Goal: Register for event/course: Sign up to attend an event or enroll in a course

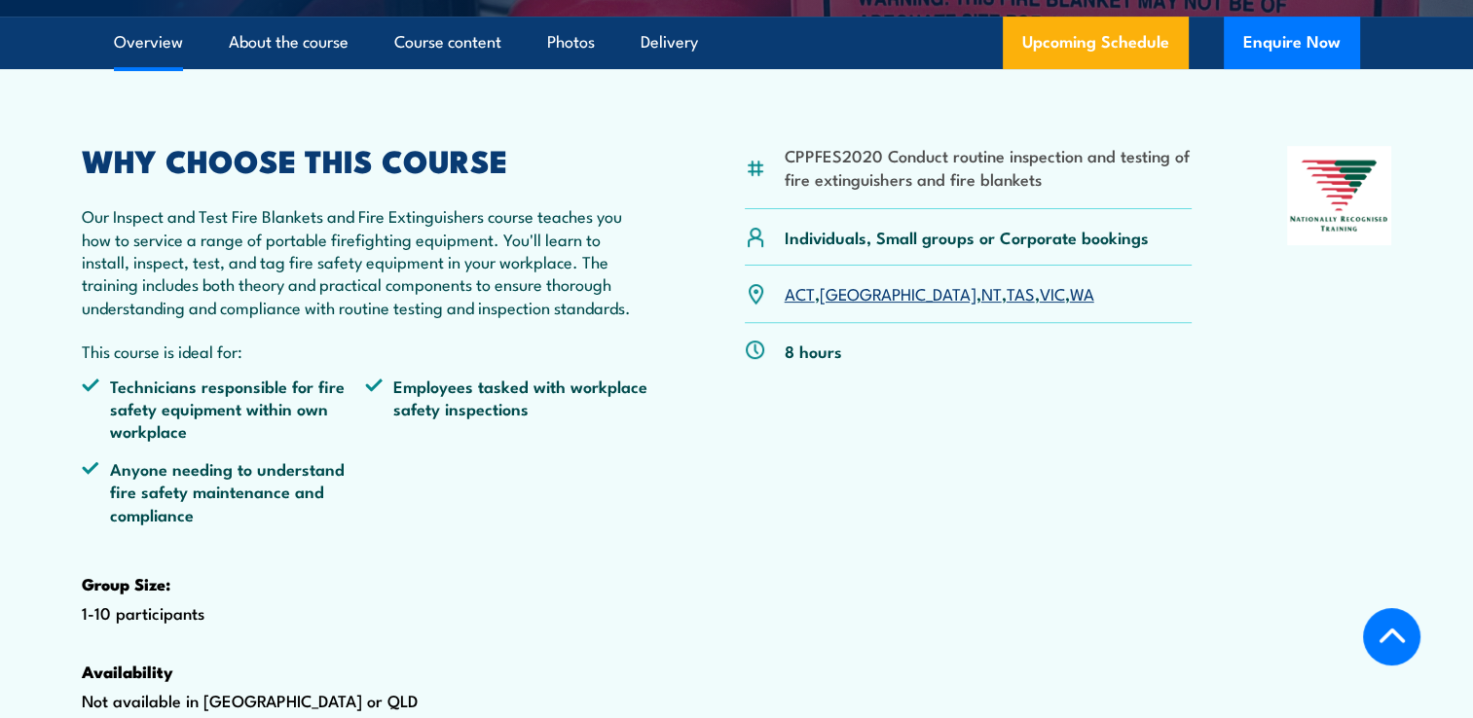
scroll to position [487, 0]
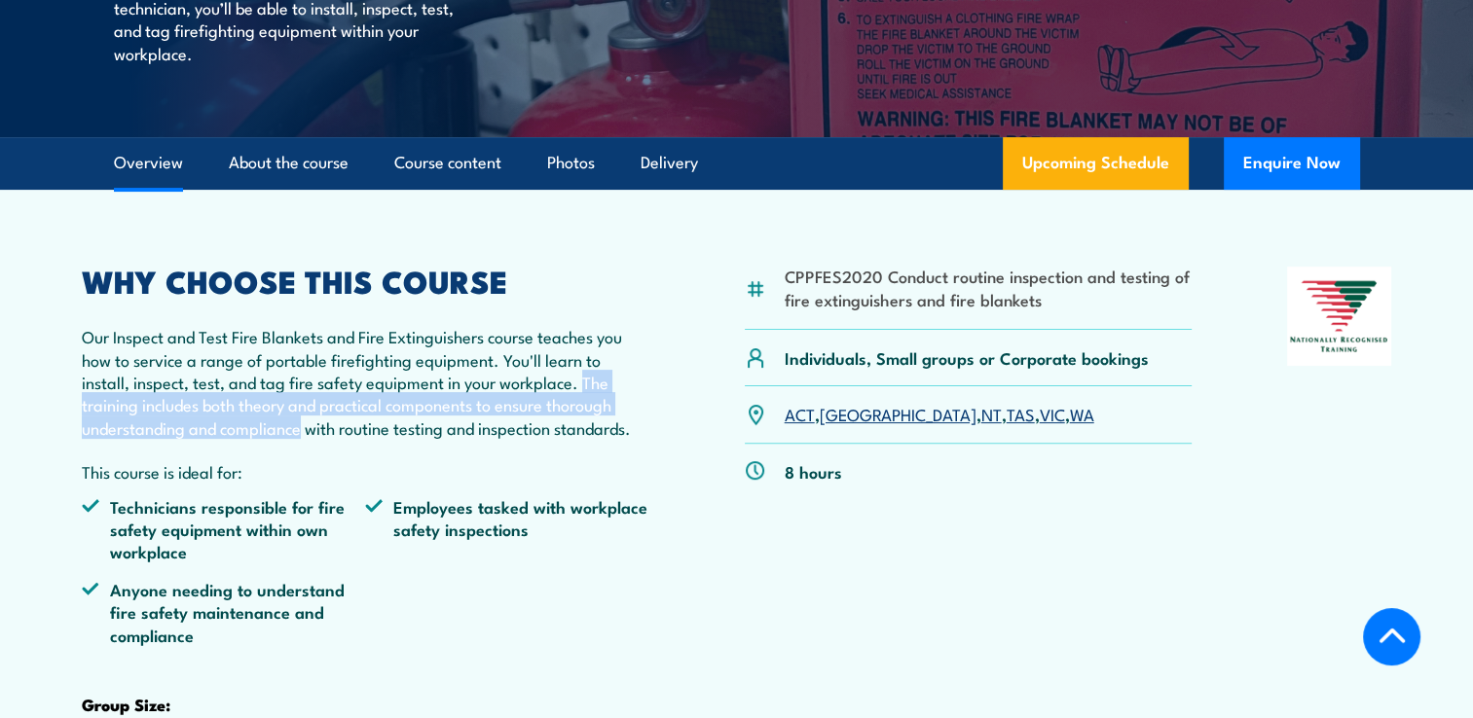
drag, startPoint x: 584, startPoint y: 430, endPoint x: 300, endPoint y: 477, distance: 288.1
click at [300, 439] on p "Our Inspect and Test Fire Blankets and Fire Extinguishers course teaches you ho…" at bounding box center [366, 382] width 569 height 114
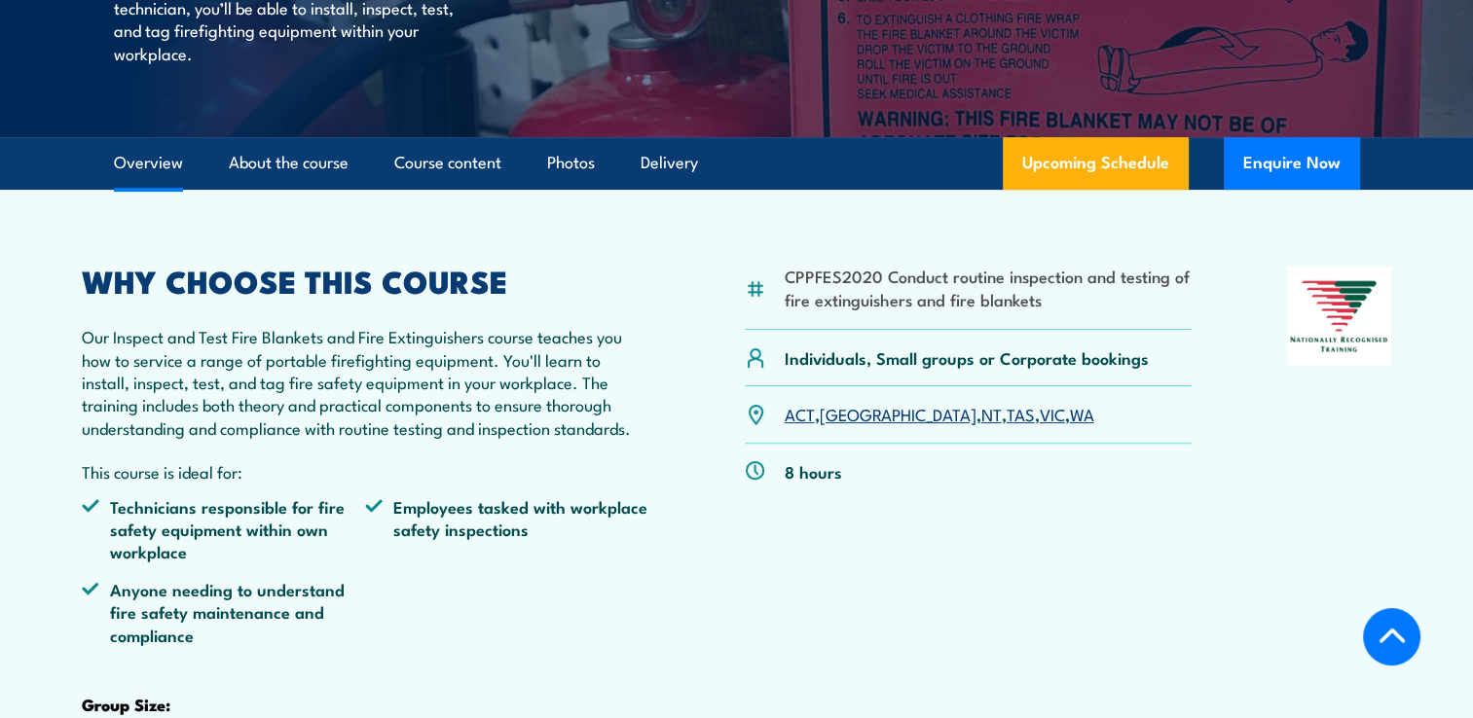
drag, startPoint x: 300, startPoint y: 477, endPoint x: 342, endPoint y: 517, distance: 57.8
click at [342, 483] on p "This course is ideal for:" at bounding box center [366, 471] width 569 height 22
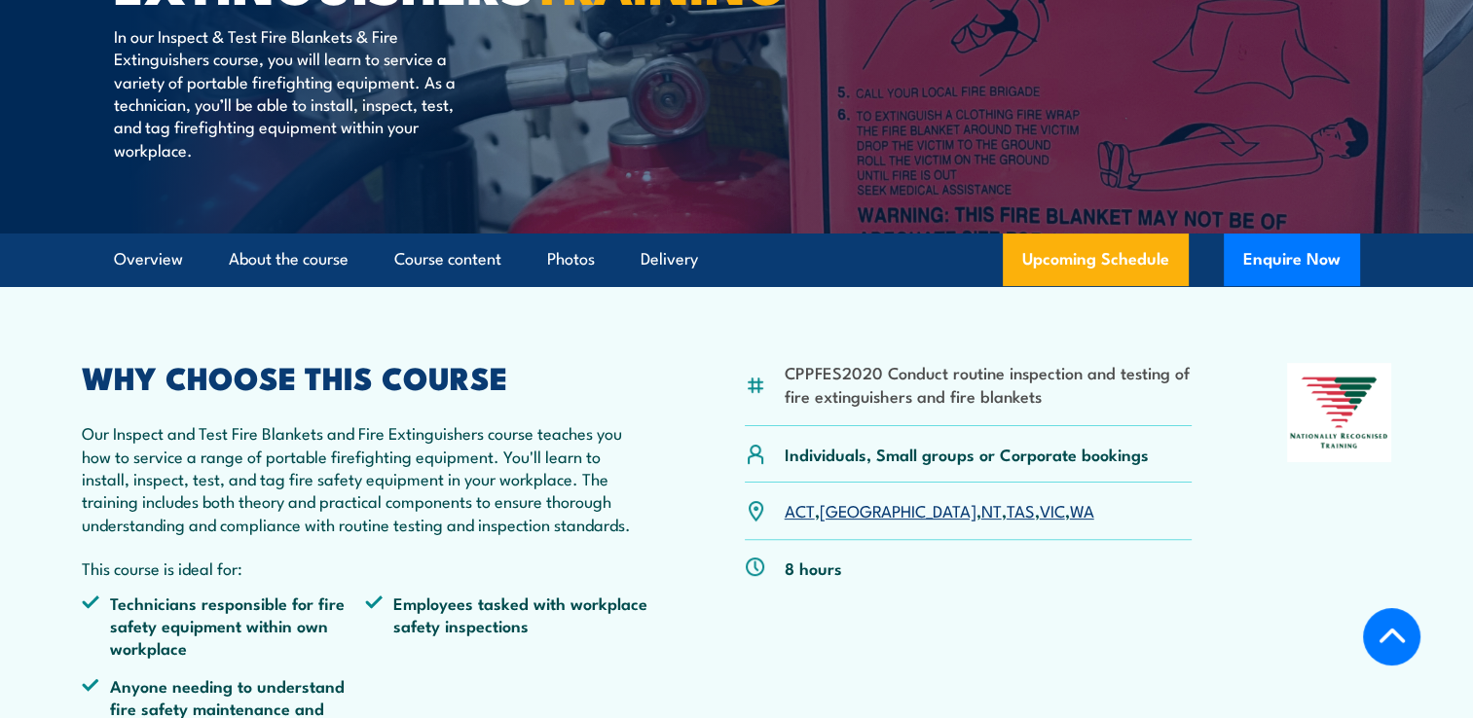
scroll to position [389, 0]
click at [163, 286] on link "Overview" at bounding box center [148, 261] width 69 height 52
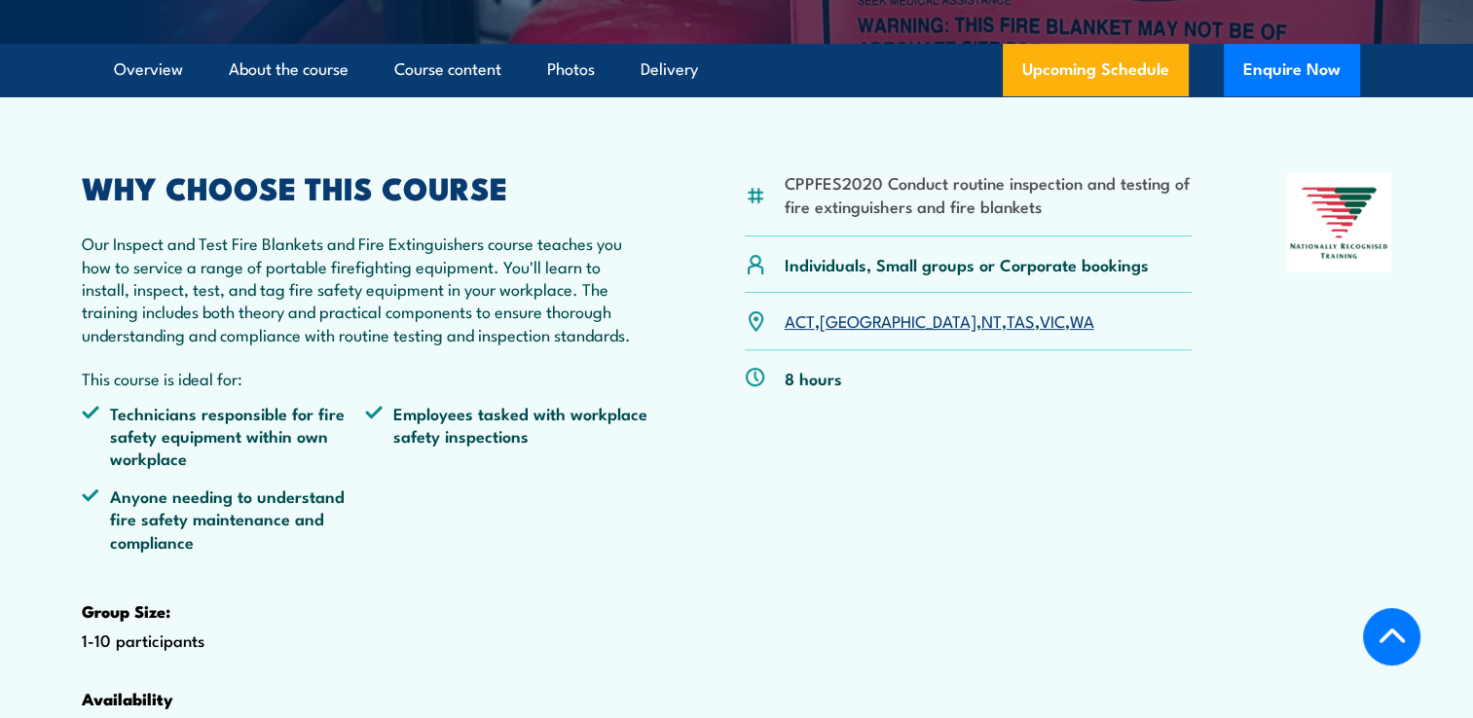
scroll to position [601, 0]
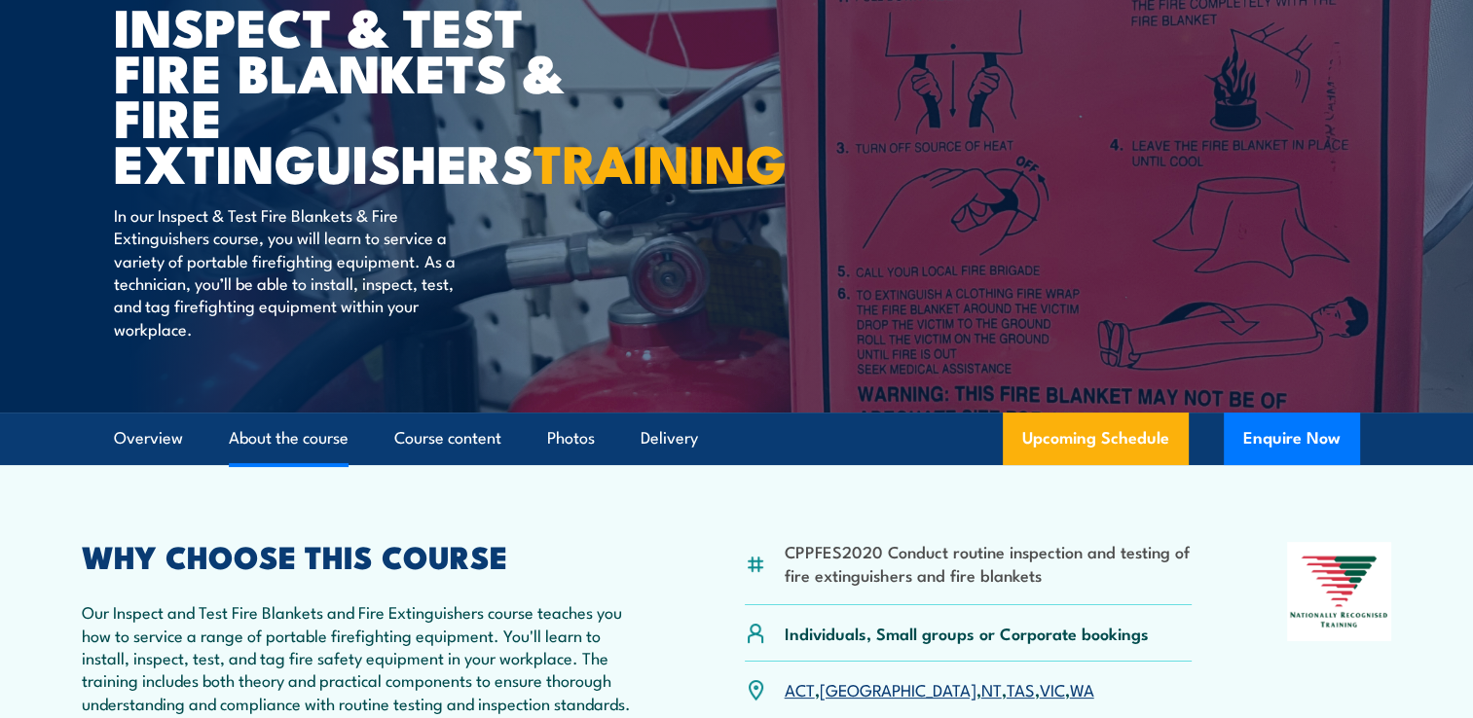
click at [260, 464] on link "About the course" at bounding box center [289, 439] width 120 height 52
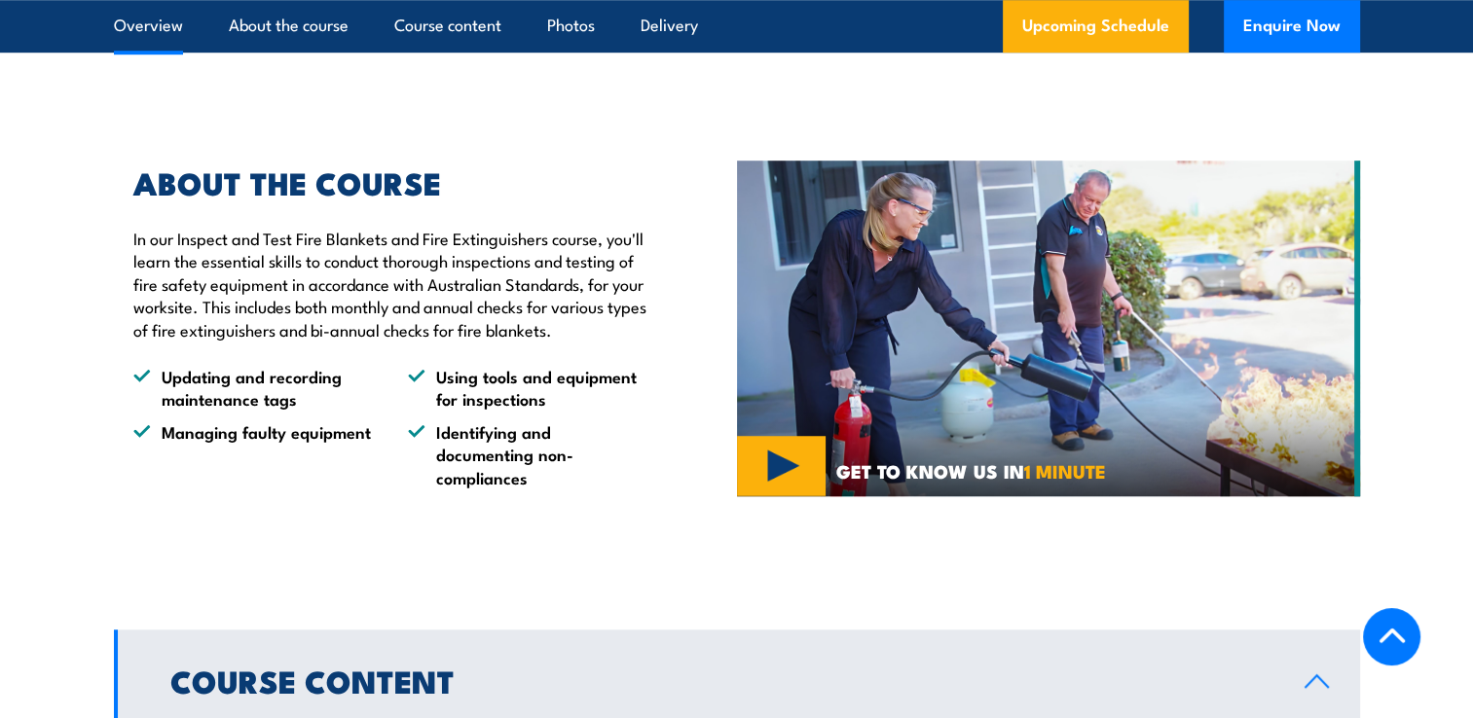
scroll to position [1450, 0]
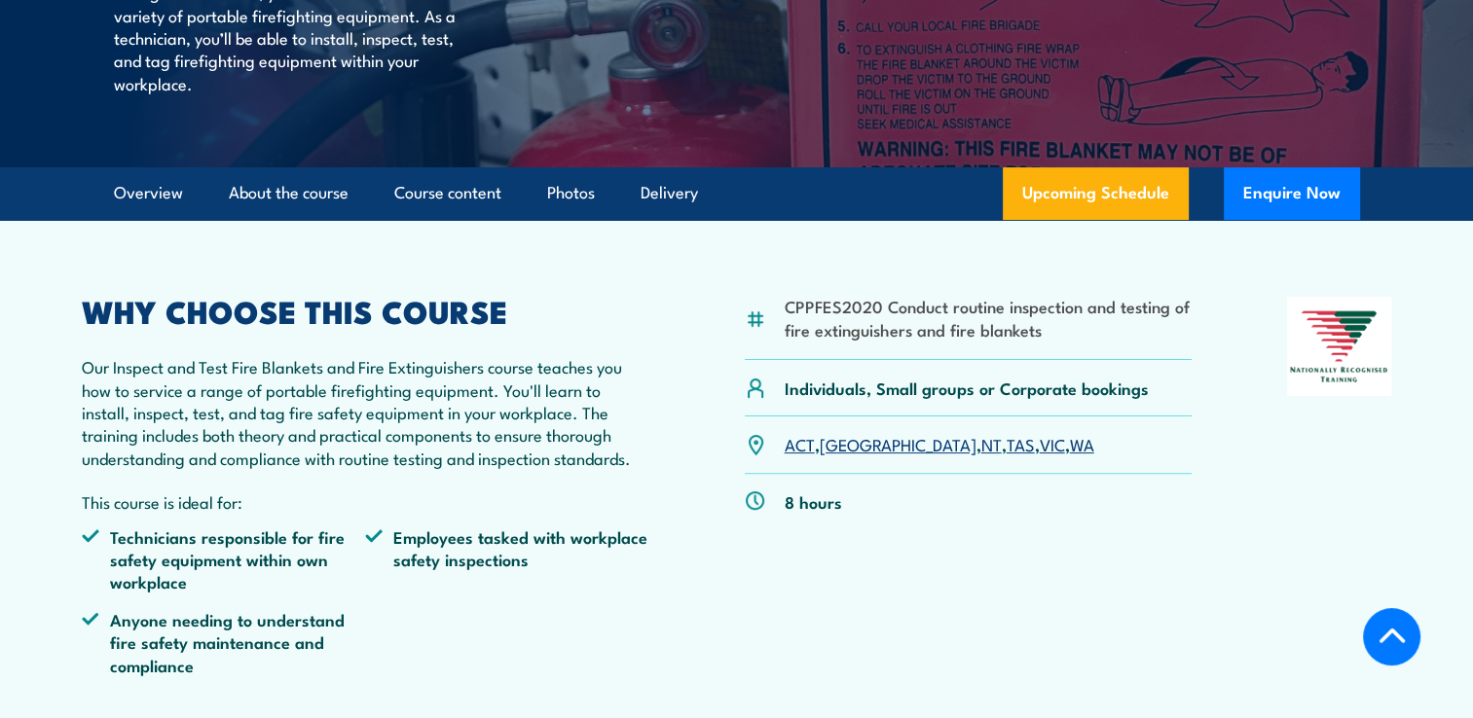
scroll to position [463, 0]
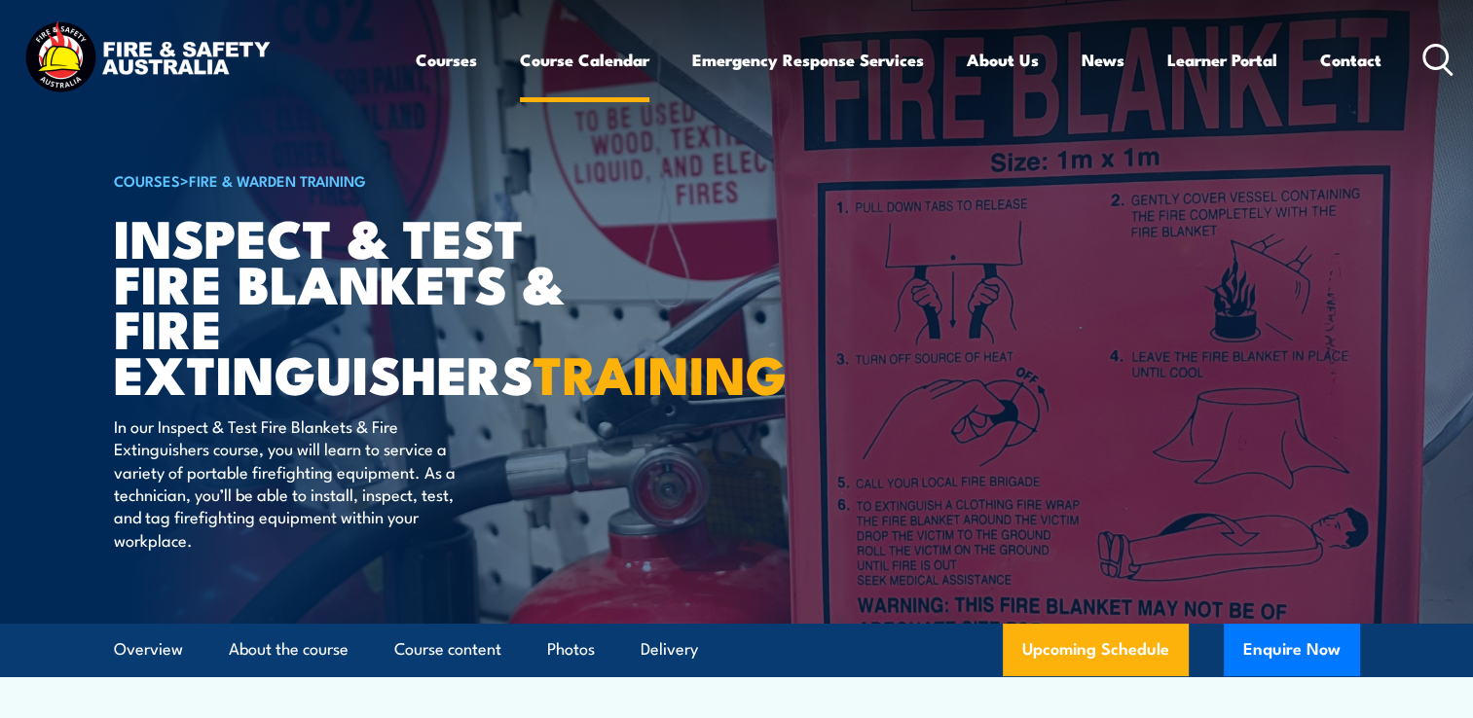
click at [600, 60] on link "Course Calendar" at bounding box center [584, 60] width 129 height 52
click at [576, 63] on link "Course Calendar" at bounding box center [584, 60] width 129 height 52
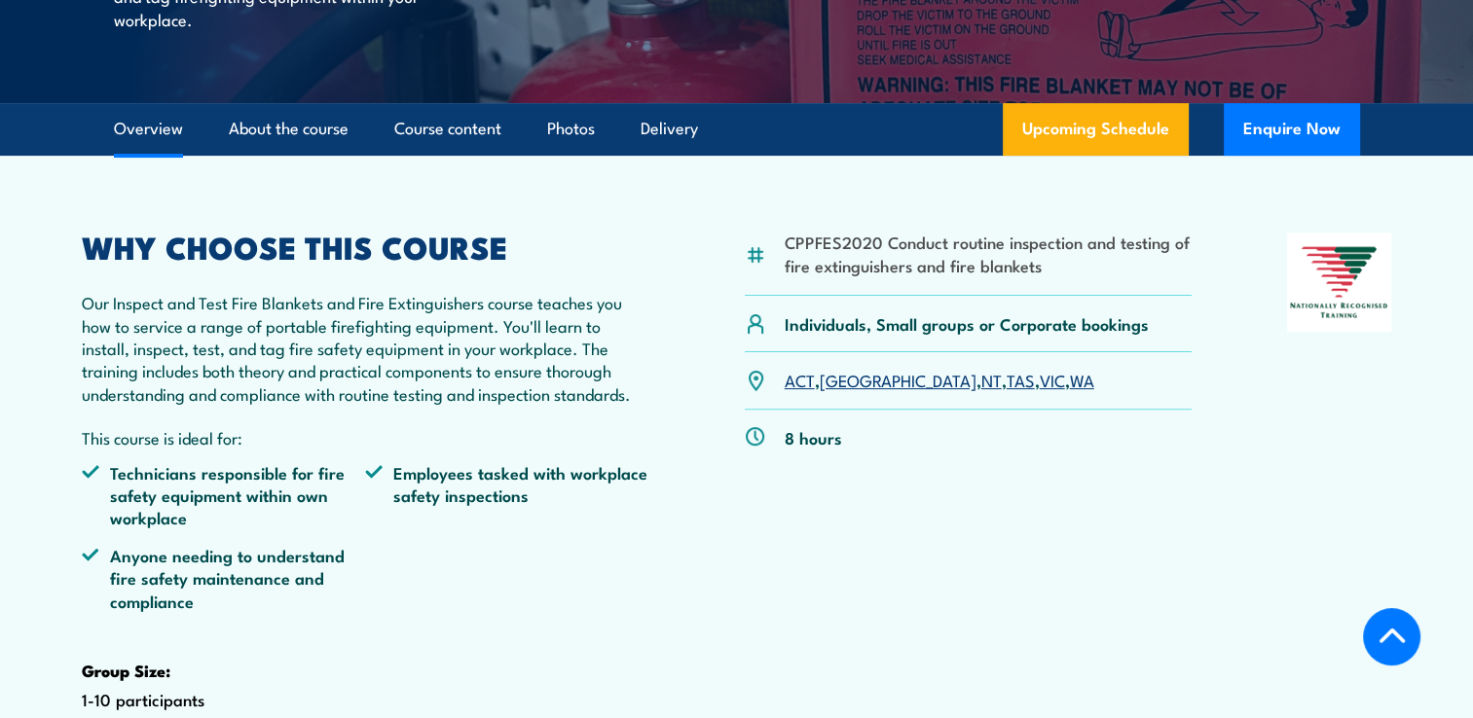
scroll to position [584, 0]
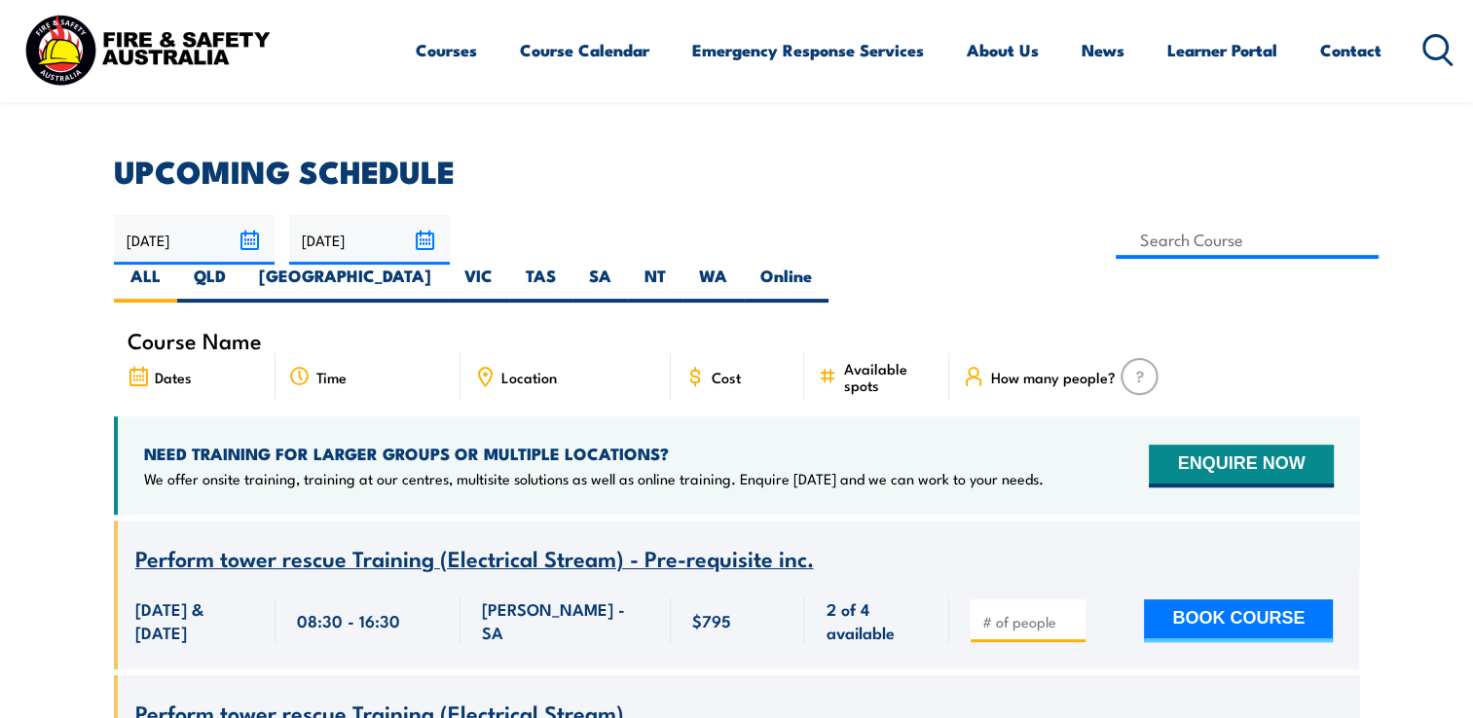
scroll to position [389, 0]
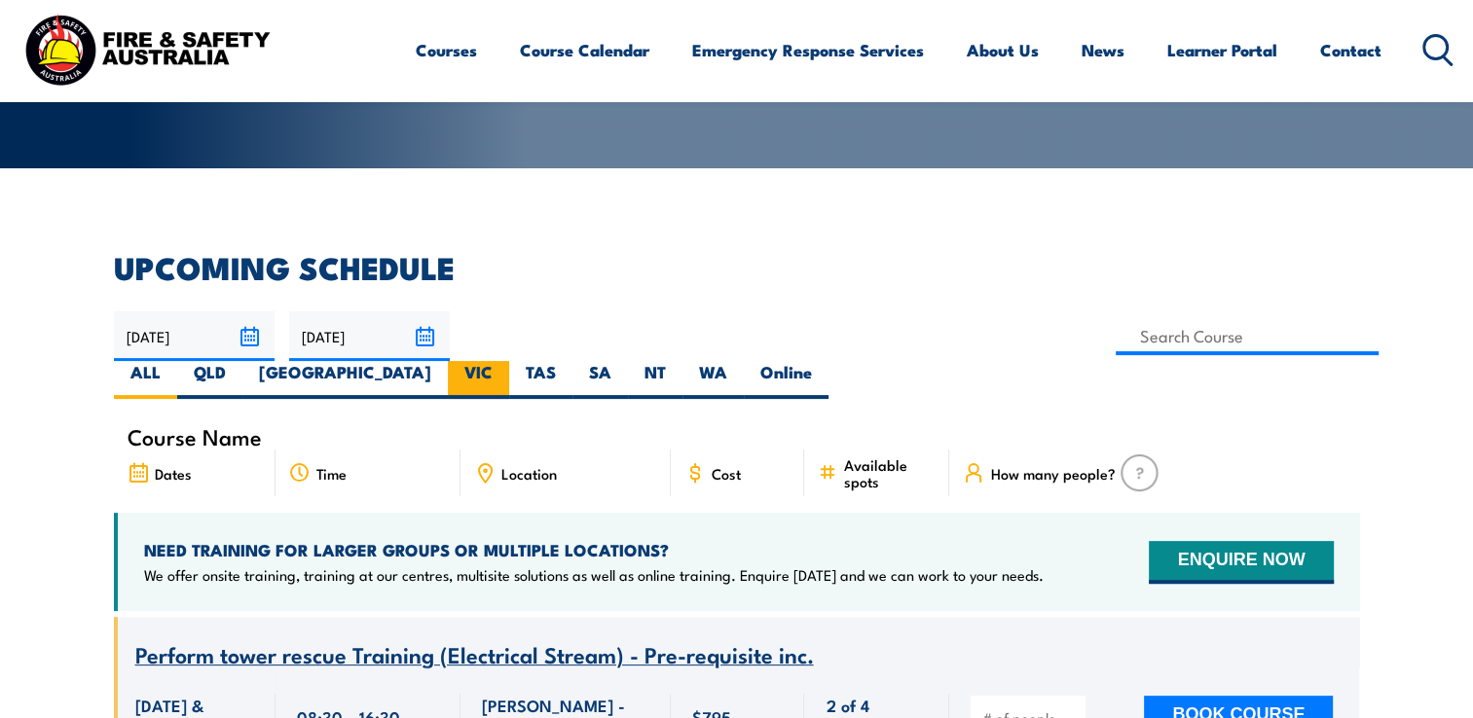
click at [509, 361] on label "VIC" at bounding box center [478, 380] width 61 height 38
click at [505, 361] on input "VIC" at bounding box center [499, 367] width 13 height 13
radio input "true"
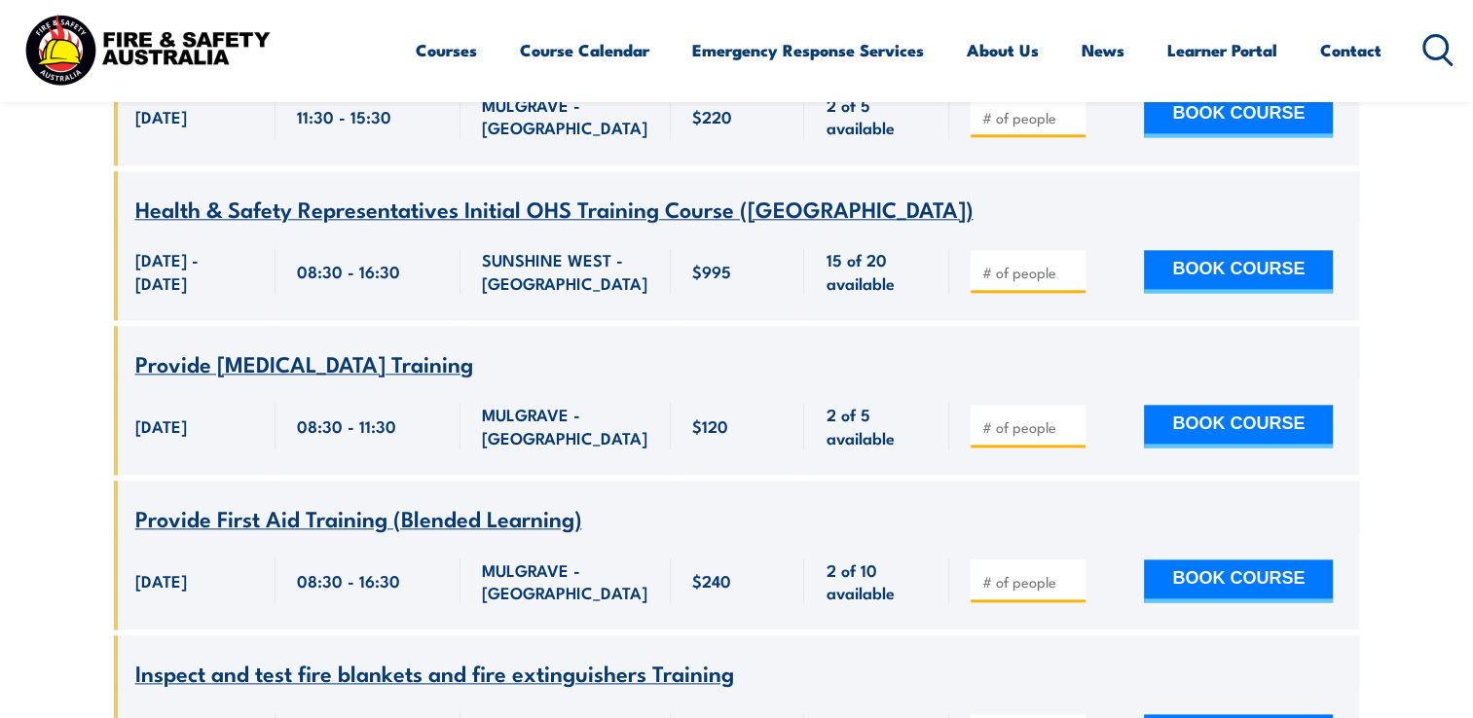
scroll to position [2395, 0]
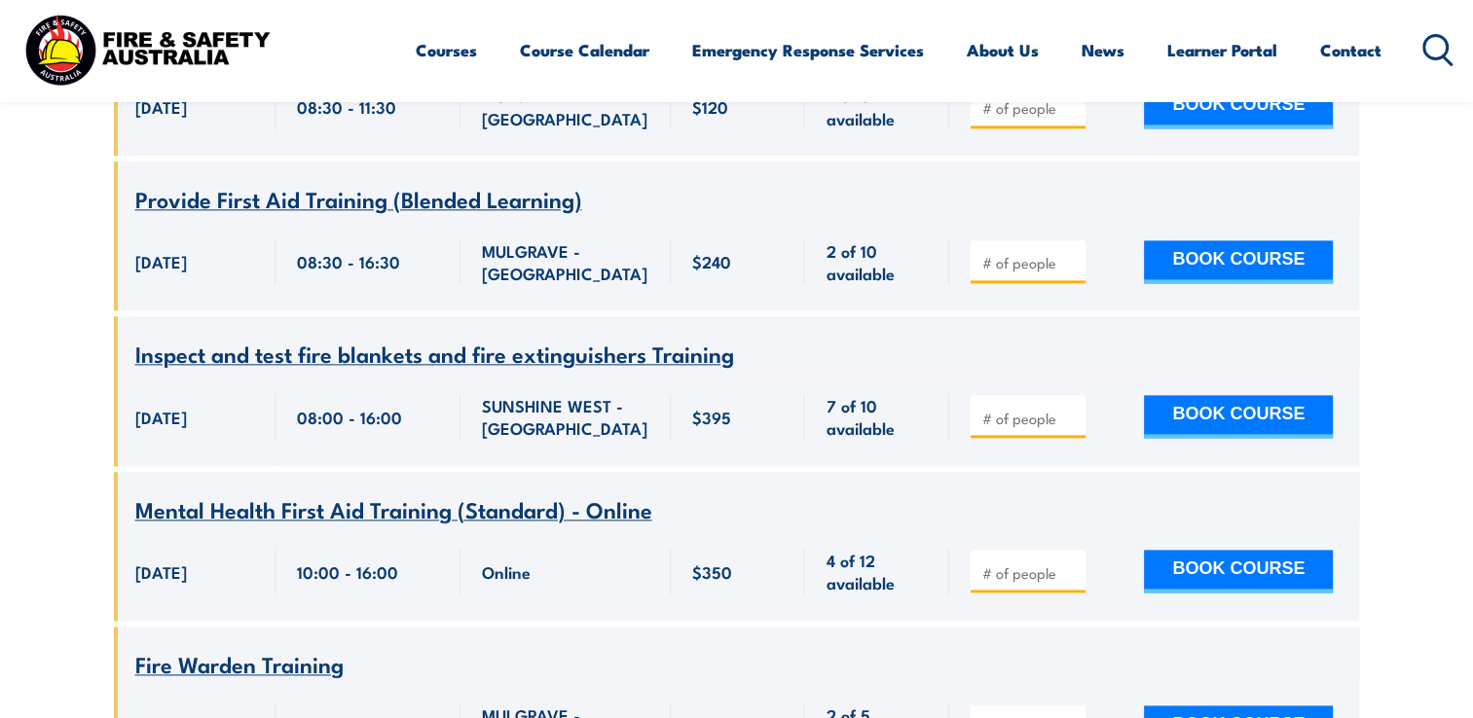
click at [327, 337] on span "Inspect and test fire blankets and fire extinguishers Training" at bounding box center [434, 353] width 599 height 33
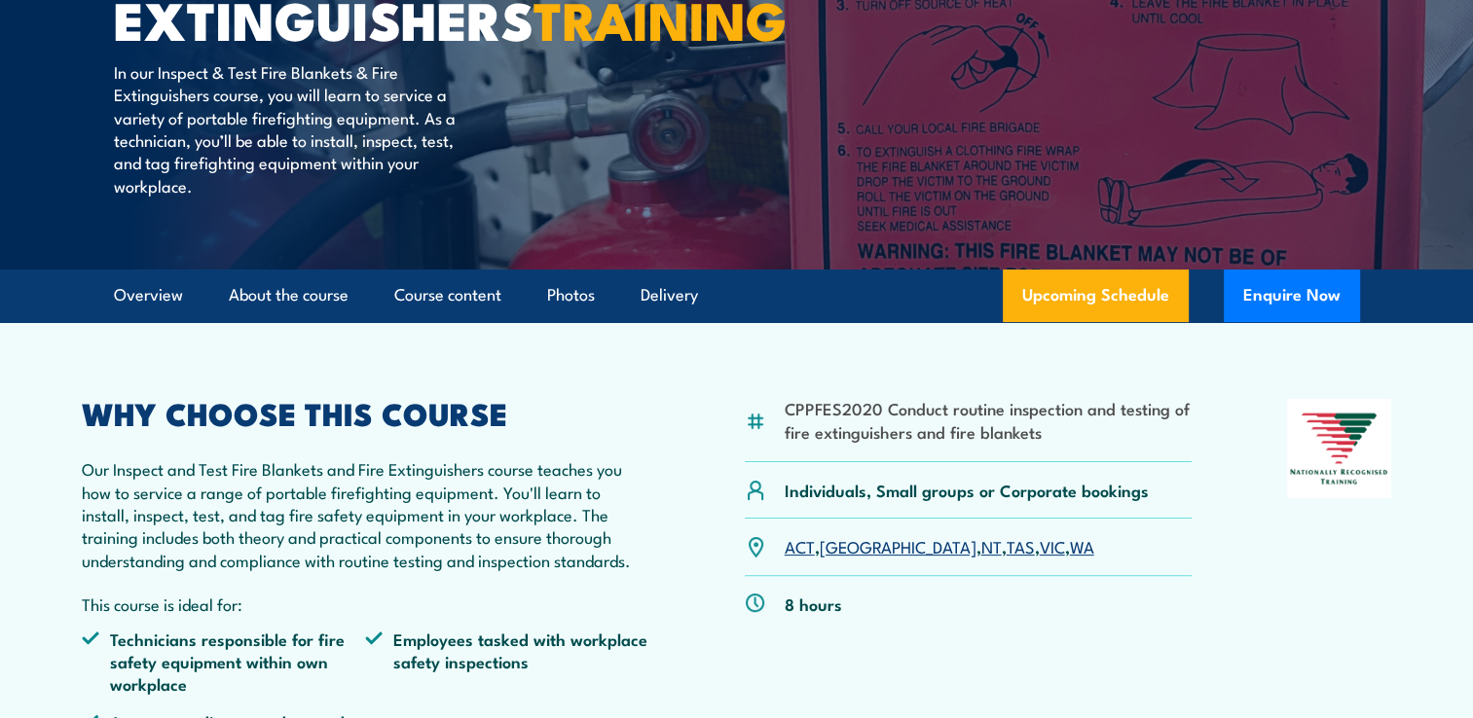
scroll to position [97, 0]
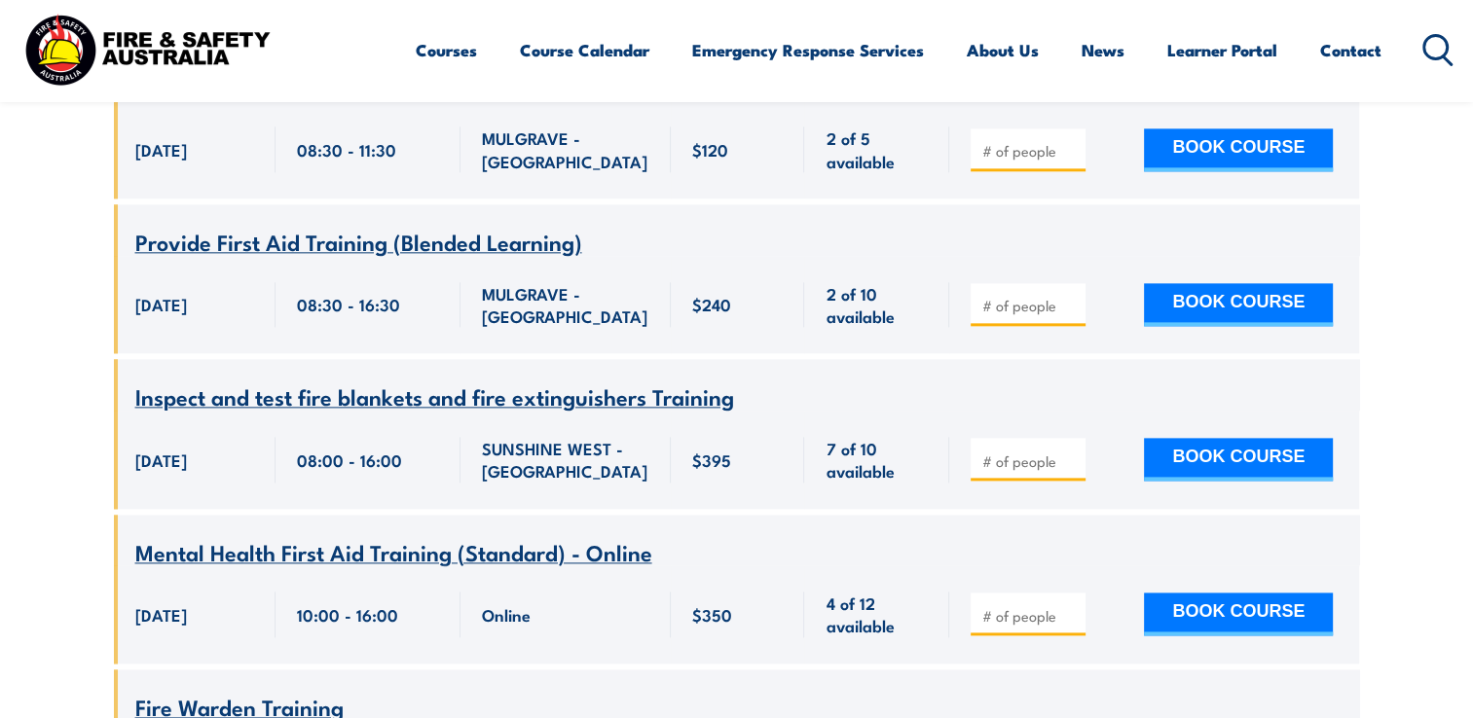
scroll to position [2395, 0]
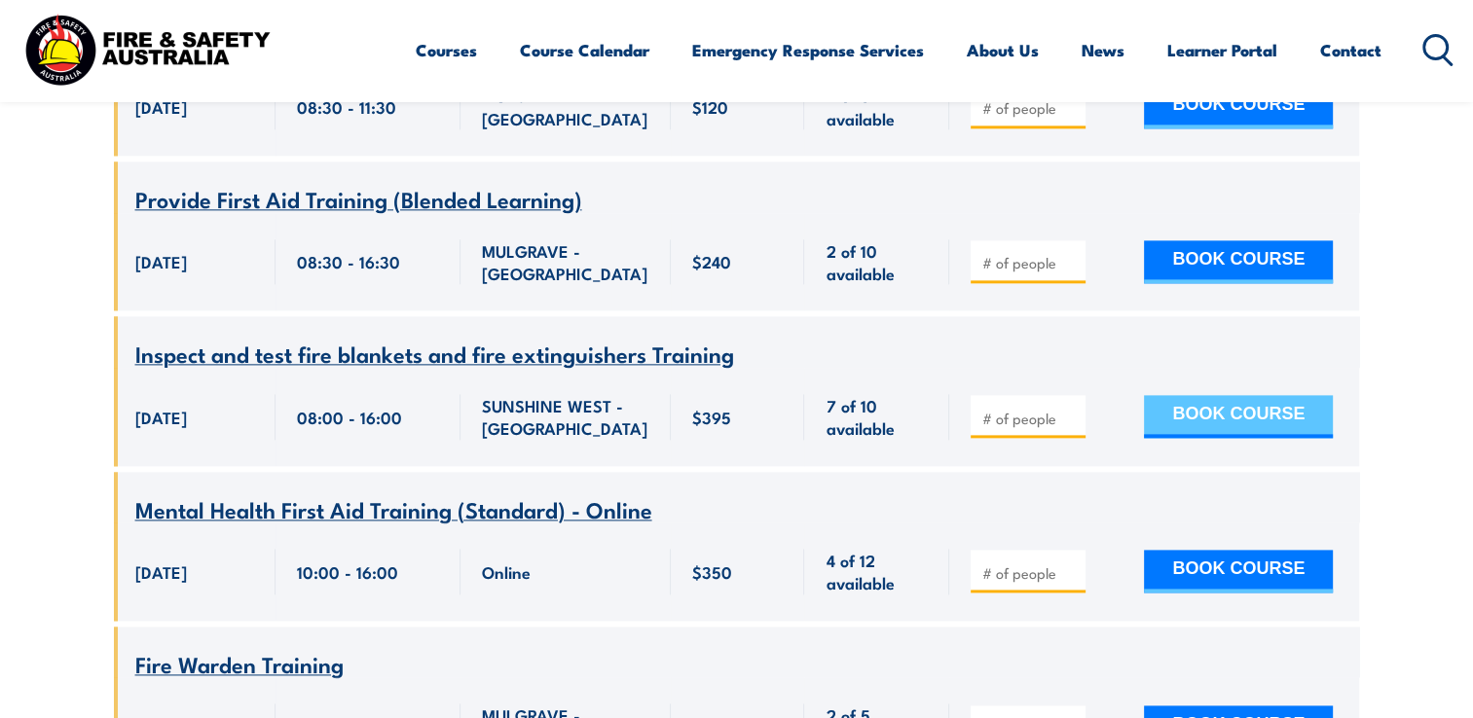
click at [1203, 395] on button "BOOK COURSE" at bounding box center [1238, 416] width 189 height 43
type input "1"
click at [1072, 409] on input "1" at bounding box center [1029, 418] width 97 height 19
click at [1240, 395] on button "BOOK COURSE" at bounding box center [1238, 416] width 189 height 43
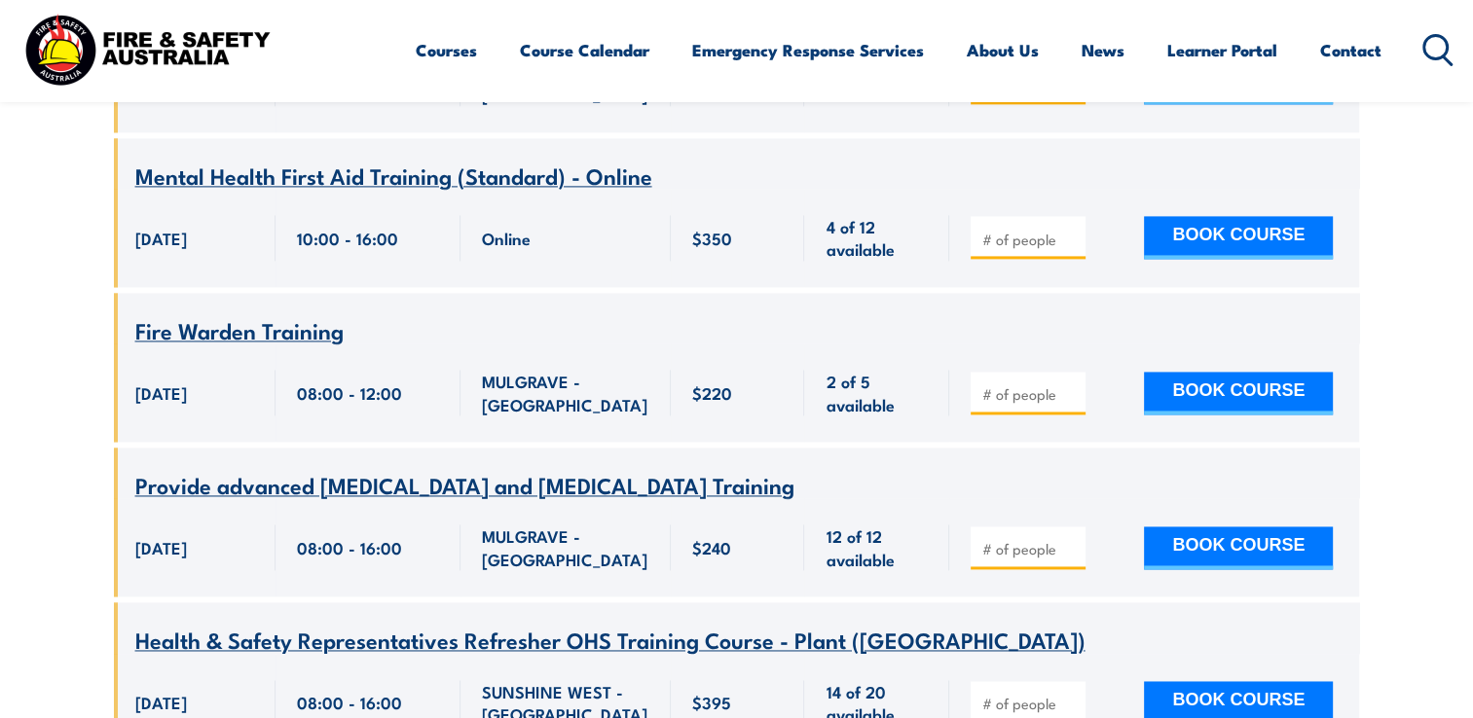
scroll to position [2784, 0]
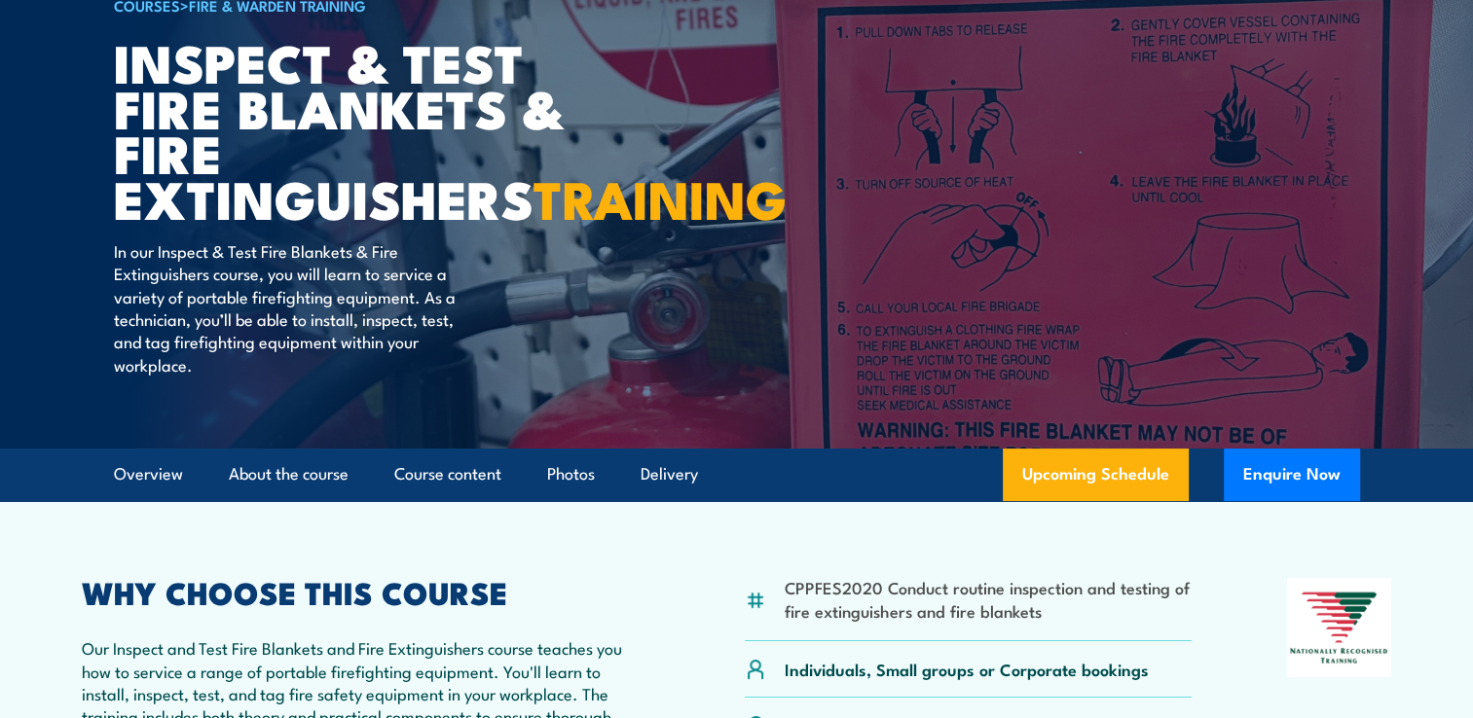
scroll to position [195, 0]
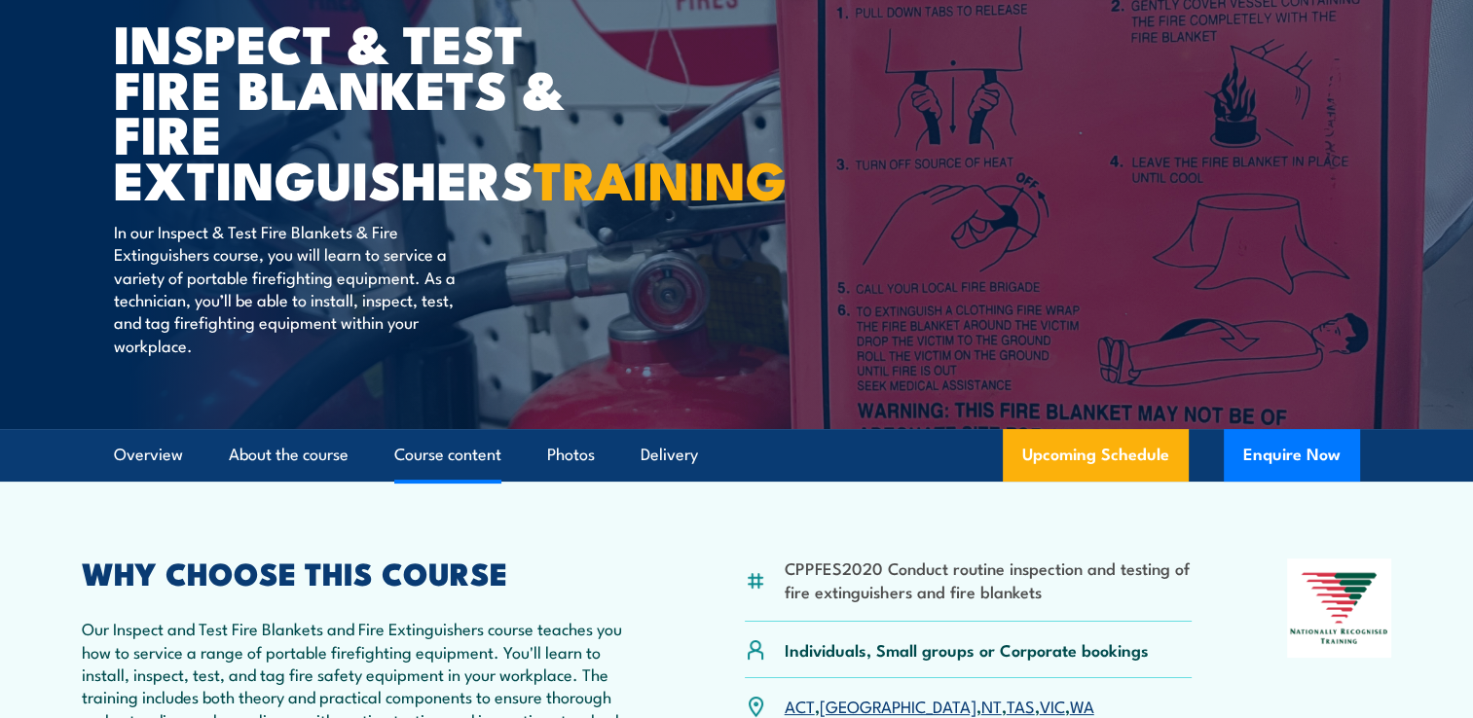
click at [428, 481] on link "Course content" at bounding box center [447, 455] width 107 height 52
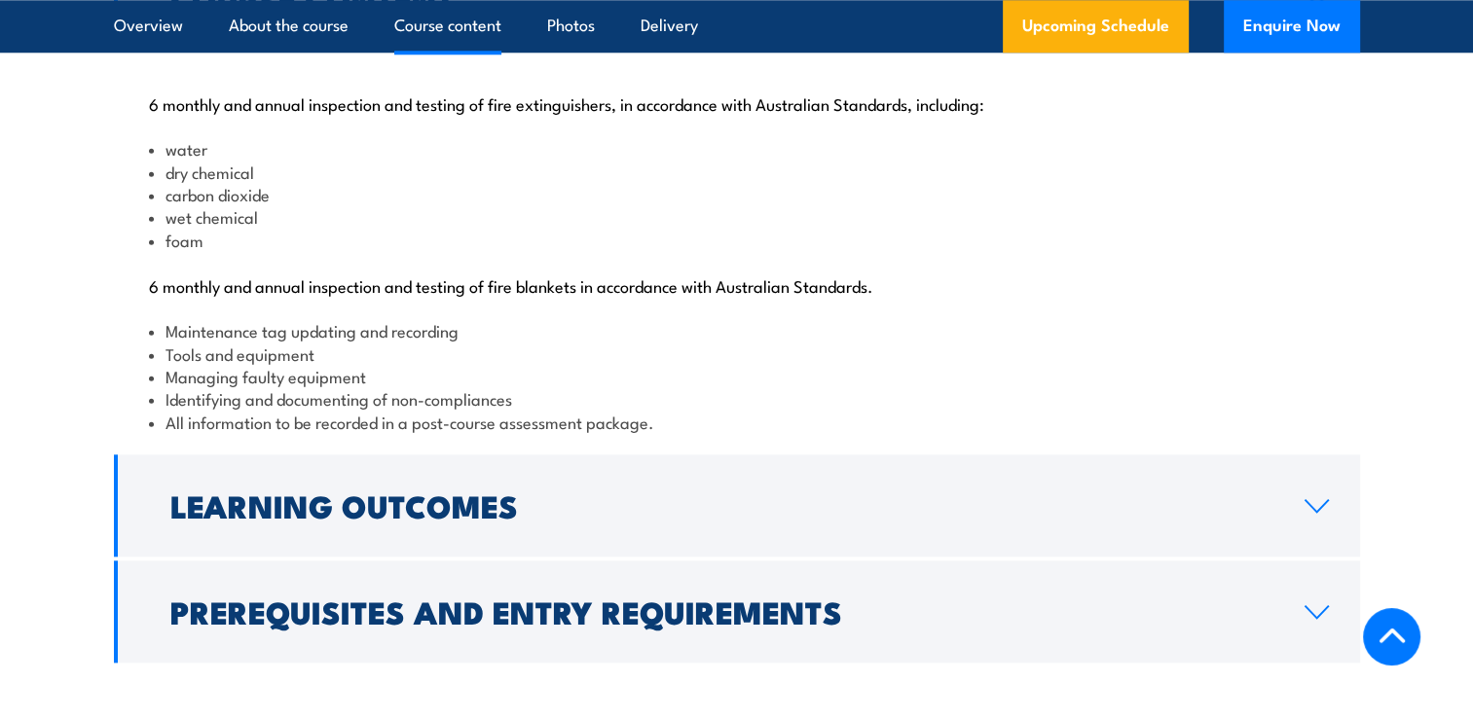
scroll to position [2141, 0]
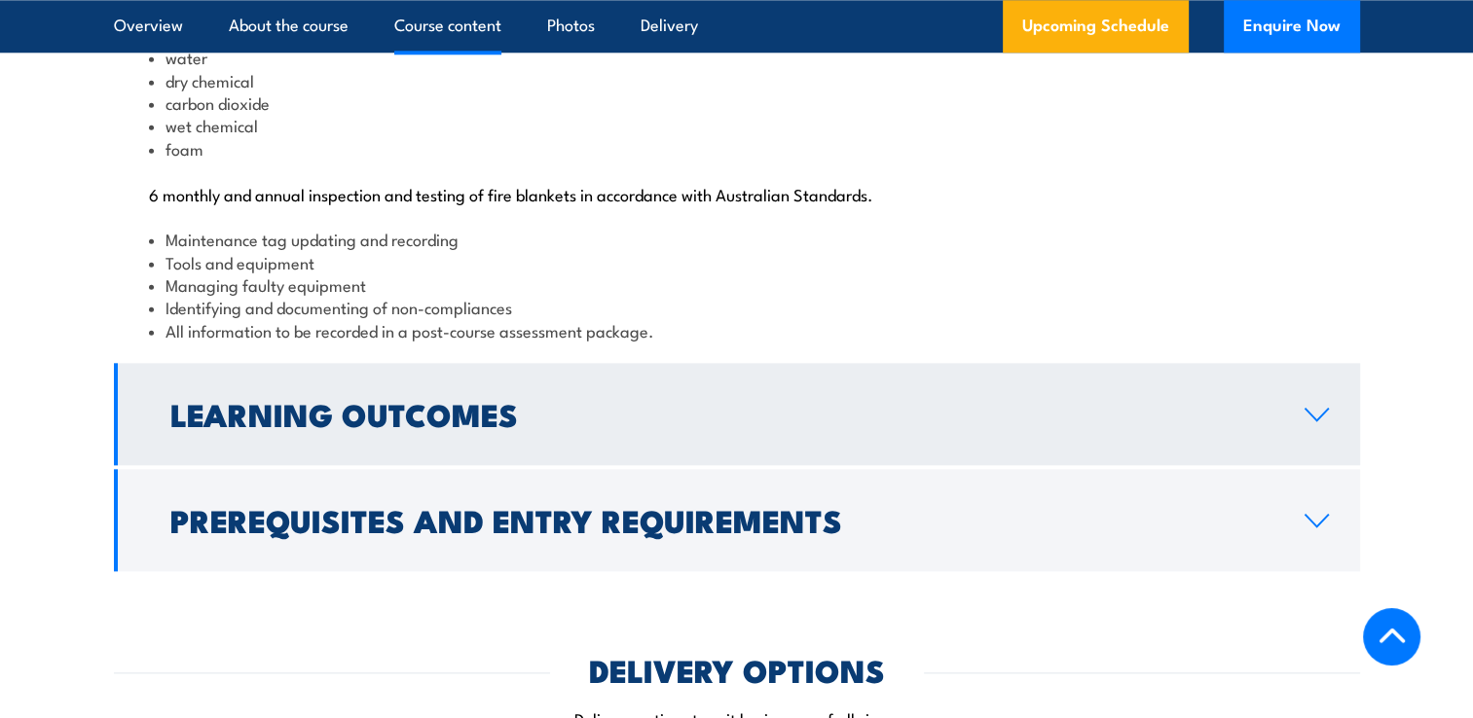
click at [1312, 465] on link "Learning Outcomes" at bounding box center [737, 414] width 1246 height 102
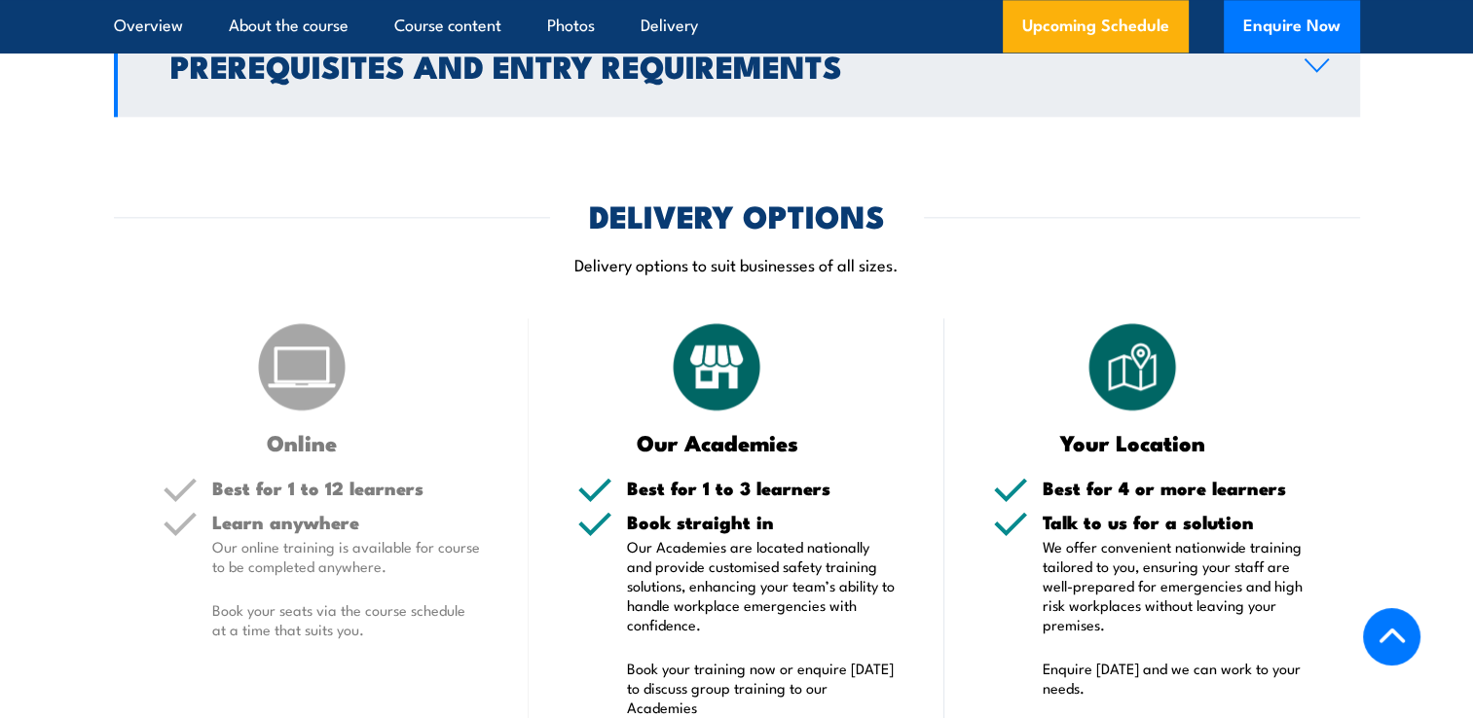
scroll to position [2335, 0]
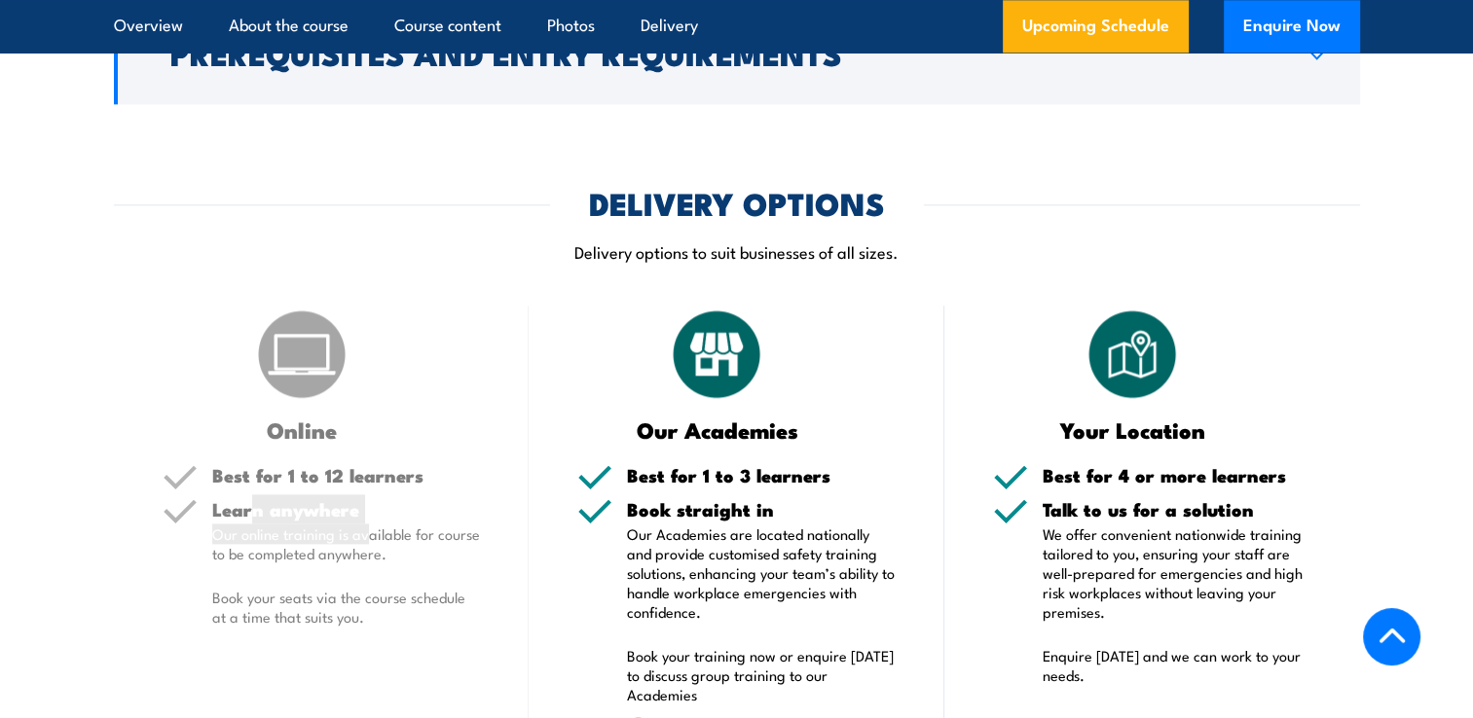
drag, startPoint x: 254, startPoint y: 576, endPoint x: 366, endPoint y: 590, distance: 112.8
click at [366, 590] on div "Learn anywhere Our online training is available for course to be completed anyw…" at bounding box center [346, 579] width 269 height 159
drag, startPoint x: 366, startPoint y: 590, endPoint x: 465, endPoint y: 344, distance: 265.6
click at [464, 287] on div "DELIVERY OPTIONS Delivery options to suit businesses of all sizes." at bounding box center [737, 238] width 1246 height 98
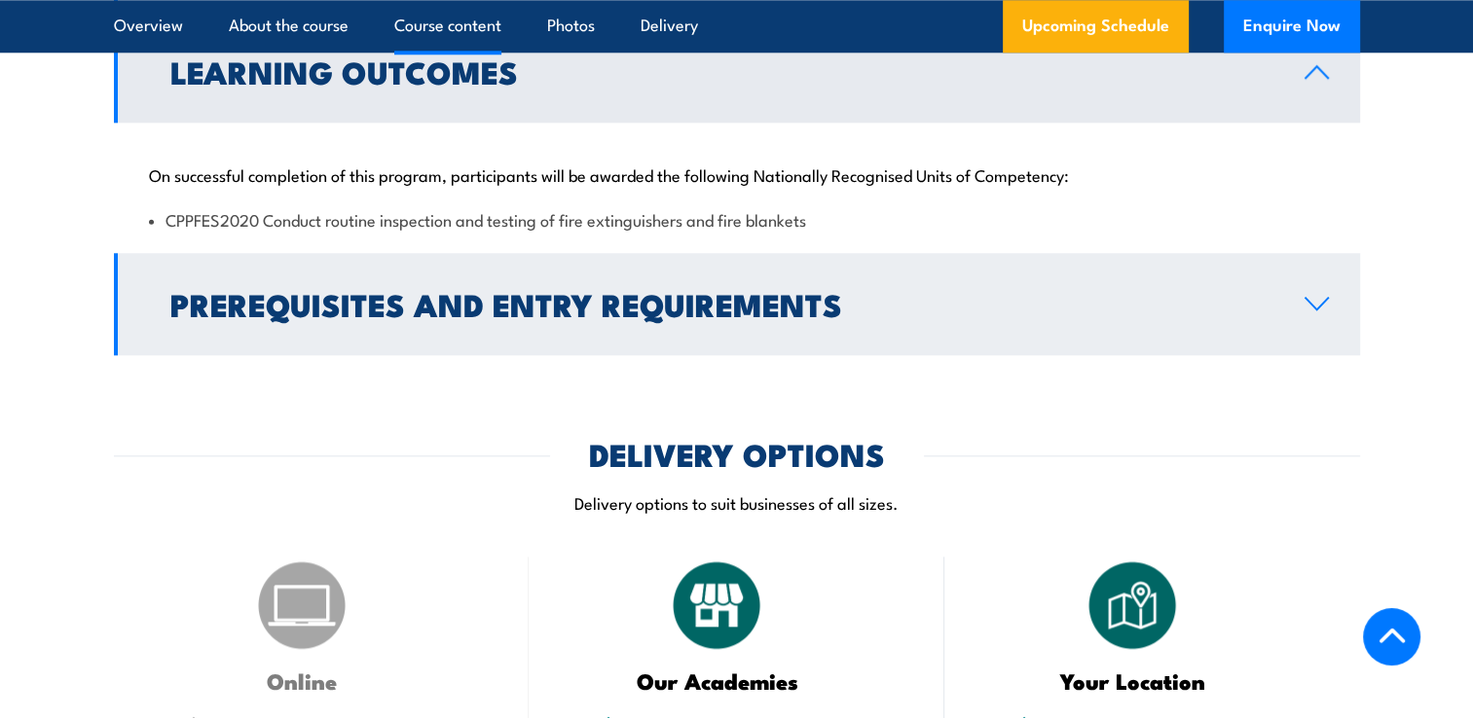
scroll to position [2067, 0]
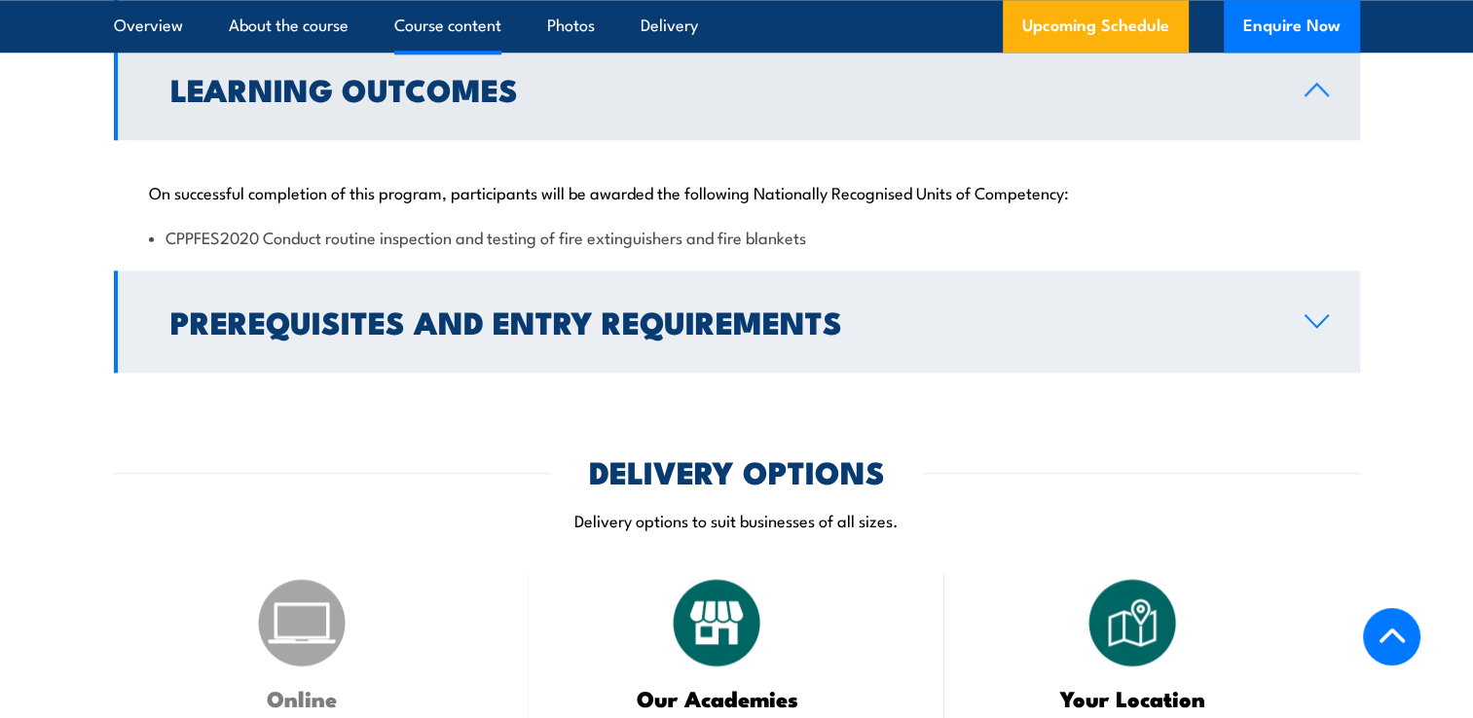
click at [653, 335] on h2 "Prerequisites and Entry Requirements" at bounding box center [721, 321] width 1103 height 27
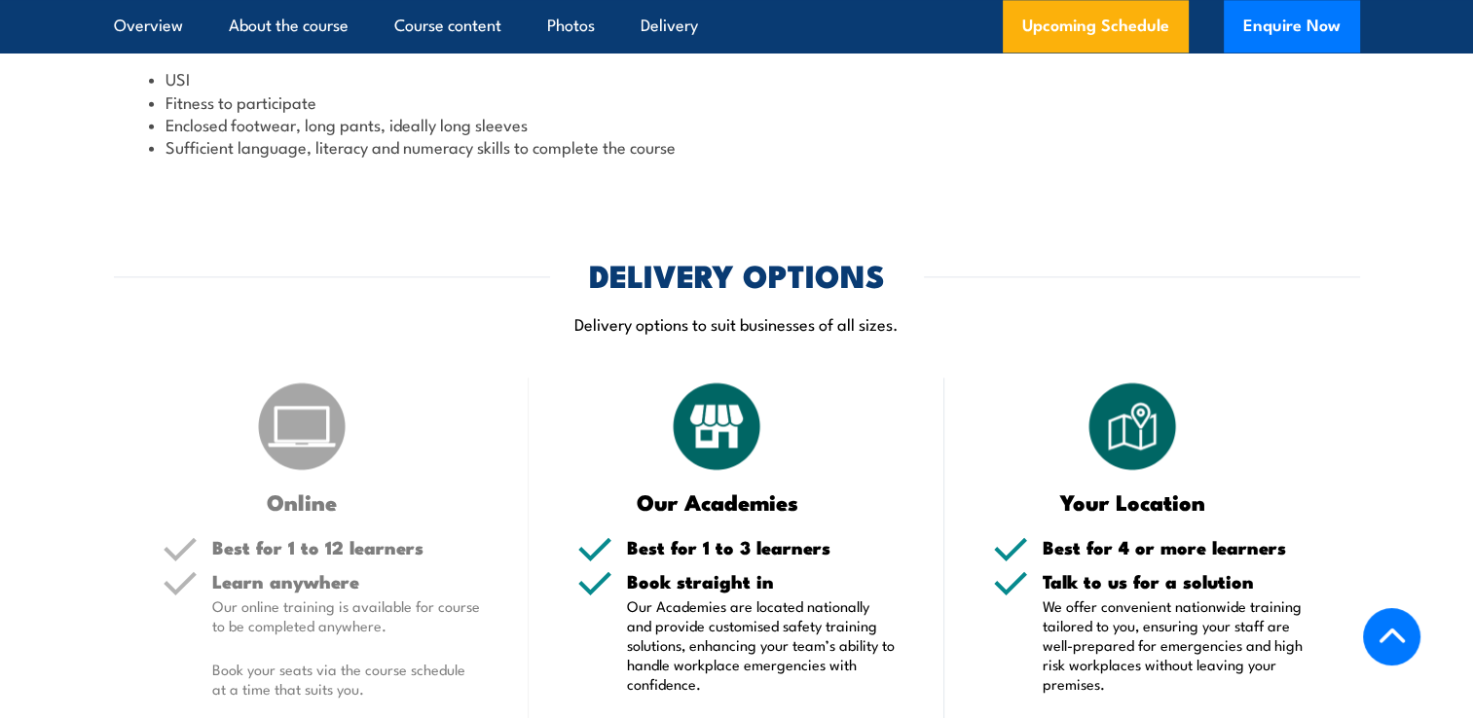
scroll to position [2823, 0]
